Goal: Complete application form: Complete application form

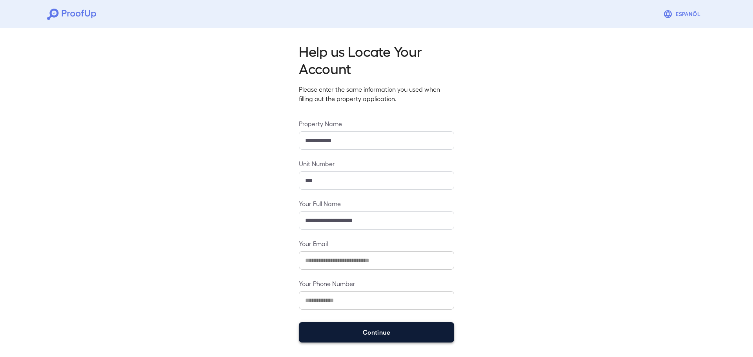
click at [393, 329] on button "Continue" at bounding box center [376, 332] width 155 height 20
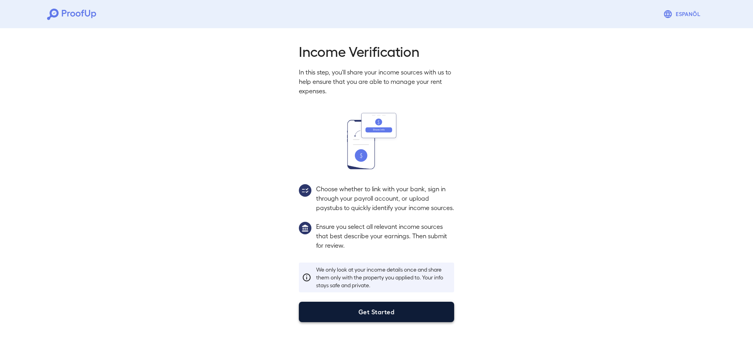
click at [355, 314] on button "Get Started" at bounding box center [376, 312] width 155 height 20
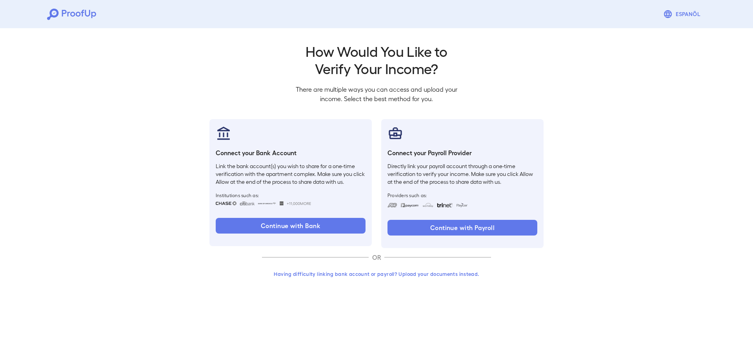
click at [333, 276] on button "Having difficulty linking bank account or payroll? Upload your documents instea…" at bounding box center [376, 274] width 229 height 14
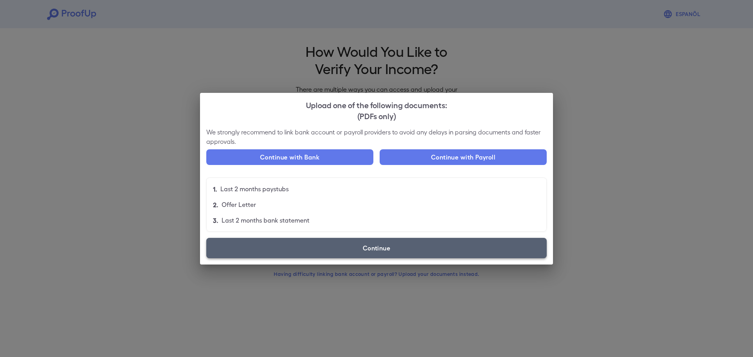
click at [357, 241] on label "Continue" at bounding box center [376, 248] width 340 height 20
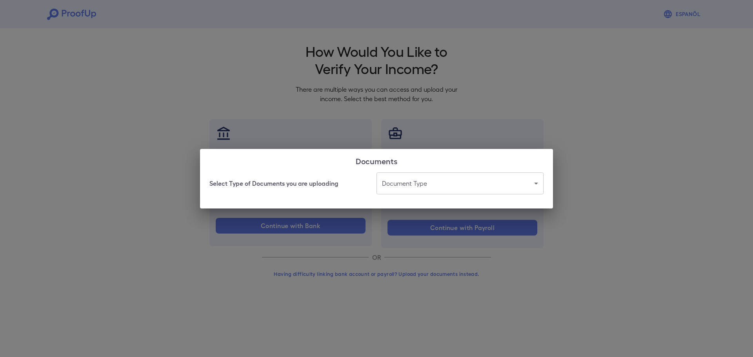
drag, startPoint x: 435, startPoint y: 207, endPoint x: 437, endPoint y: 191, distance: 15.8
click at [436, 195] on div "Select Type of Documents you are uploading Document Type ​ ​" at bounding box center [376, 191] width 353 height 36
click at [437, 188] on body "Espanõl Go back How Would You Like to Verify Your Income? There are multiple wa…" at bounding box center [376, 150] width 753 height 300
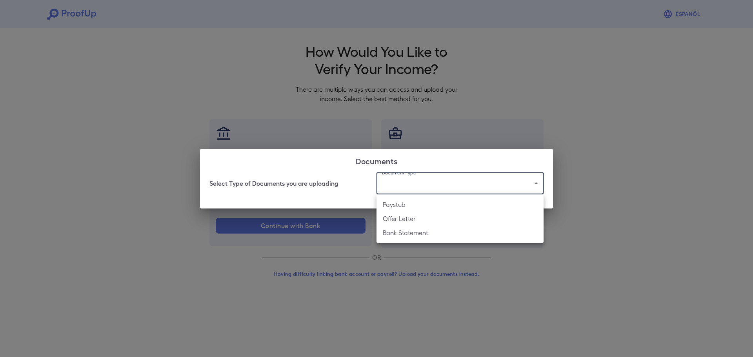
click at [418, 202] on li "Paystub" at bounding box center [460, 205] width 167 height 14
type input "*******"
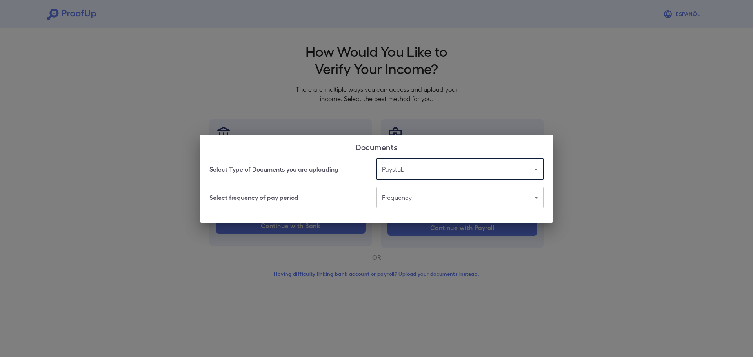
click at [386, 206] on body "Espanõl Go back How Would You Like to Verify Your Income? There are multiple wa…" at bounding box center [376, 150] width 753 height 300
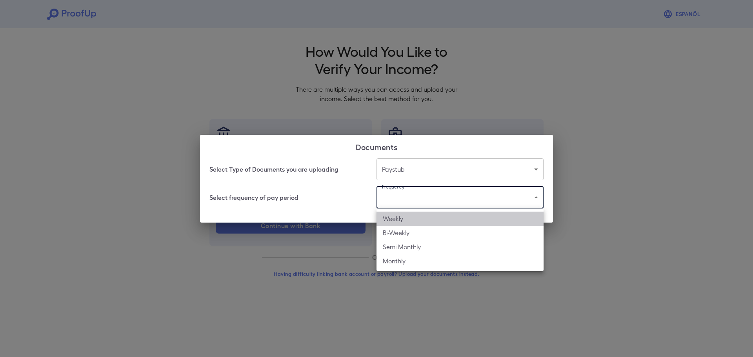
click at [391, 213] on li "Weekly" at bounding box center [460, 219] width 167 height 14
type input "******"
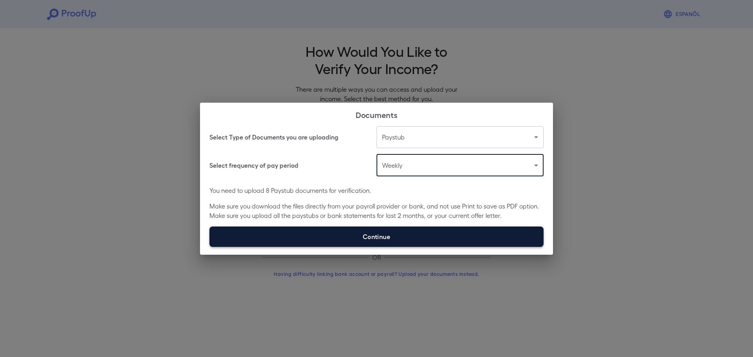
click at [363, 228] on label "Continue" at bounding box center [376, 237] width 334 height 20
click at [210, 247] on input "Continue" at bounding box center [209, 247] width 0 height 0
type input "**********"
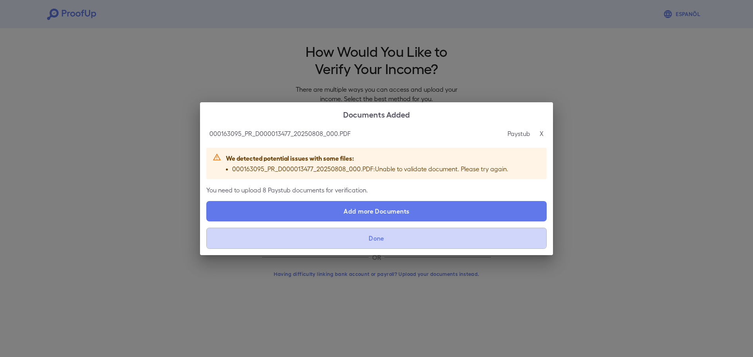
click at [391, 241] on button "Done" at bounding box center [376, 238] width 340 height 21
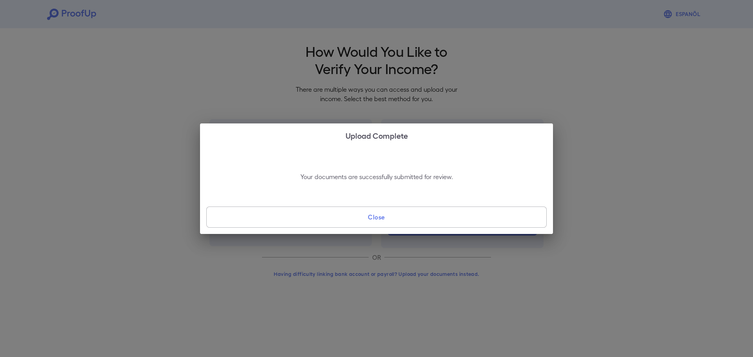
click at [382, 218] on button "Close" at bounding box center [376, 217] width 340 height 21
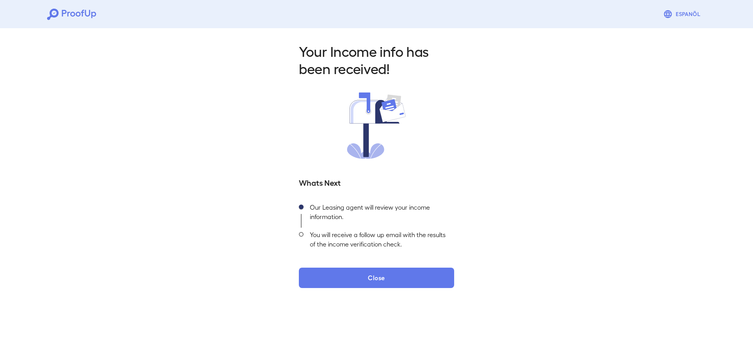
drag, startPoint x: 377, startPoint y: 298, endPoint x: 401, endPoint y: 272, distance: 35.5
click at [378, 295] on div "Your Income info has been received! Whats Next Our Leasing agent will review yo…" at bounding box center [376, 163] width 753 height 276
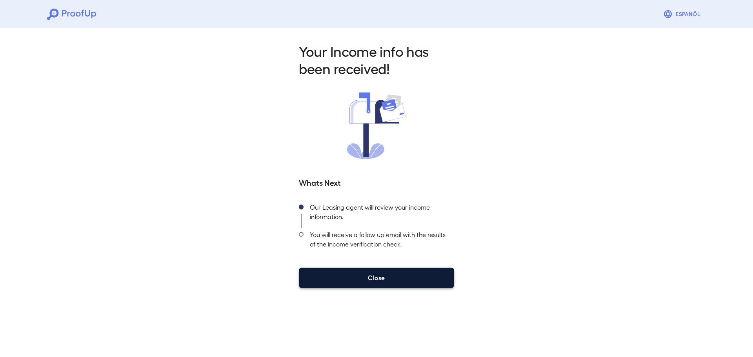
click at [405, 268] on button "Close" at bounding box center [376, 278] width 155 height 20
